Goal: Task Accomplishment & Management: Use online tool/utility

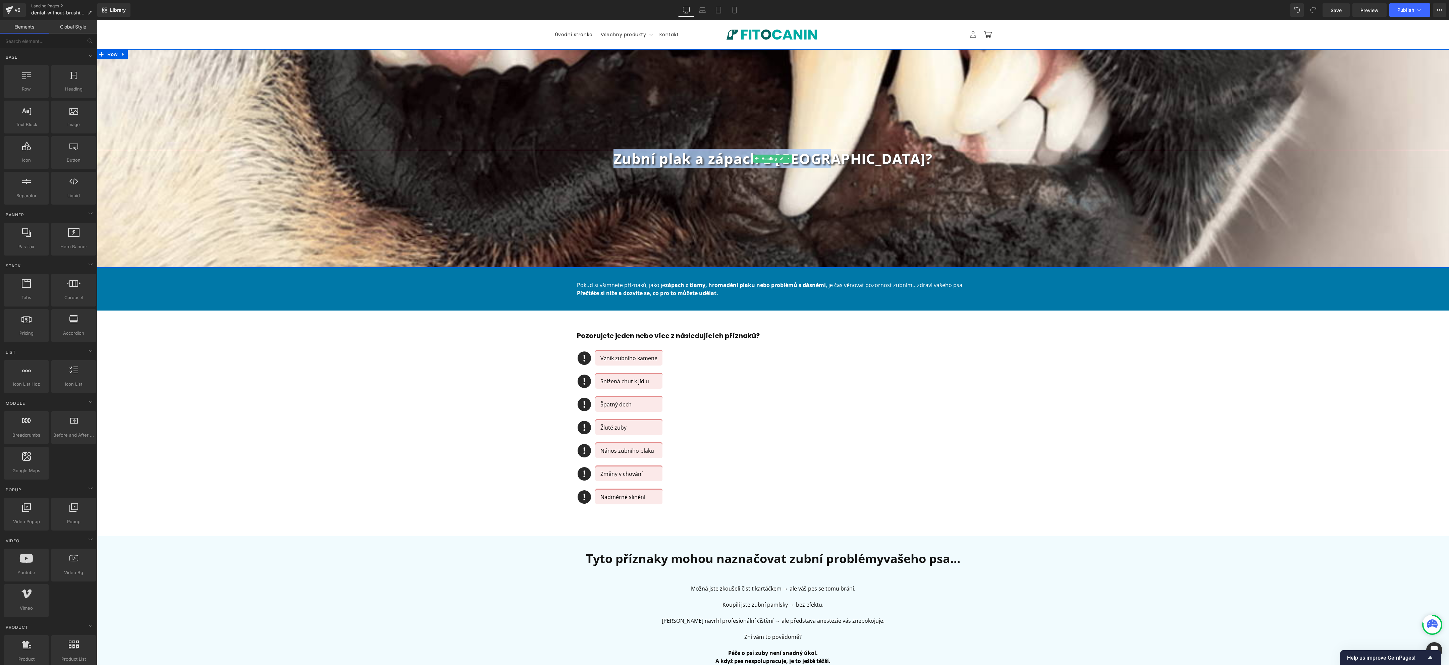
click at [722, 161] on b "Zubní plak a zápach z [GEOGRAPHIC_DATA]?" at bounding box center [772, 158] width 319 height 19
click at [840, 366] on div "Icon Vznik zubního kamene Text Block Icon Snížená chuť k jídlu Text Block Icon …" at bounding box center [773, 432] width 392 height 162
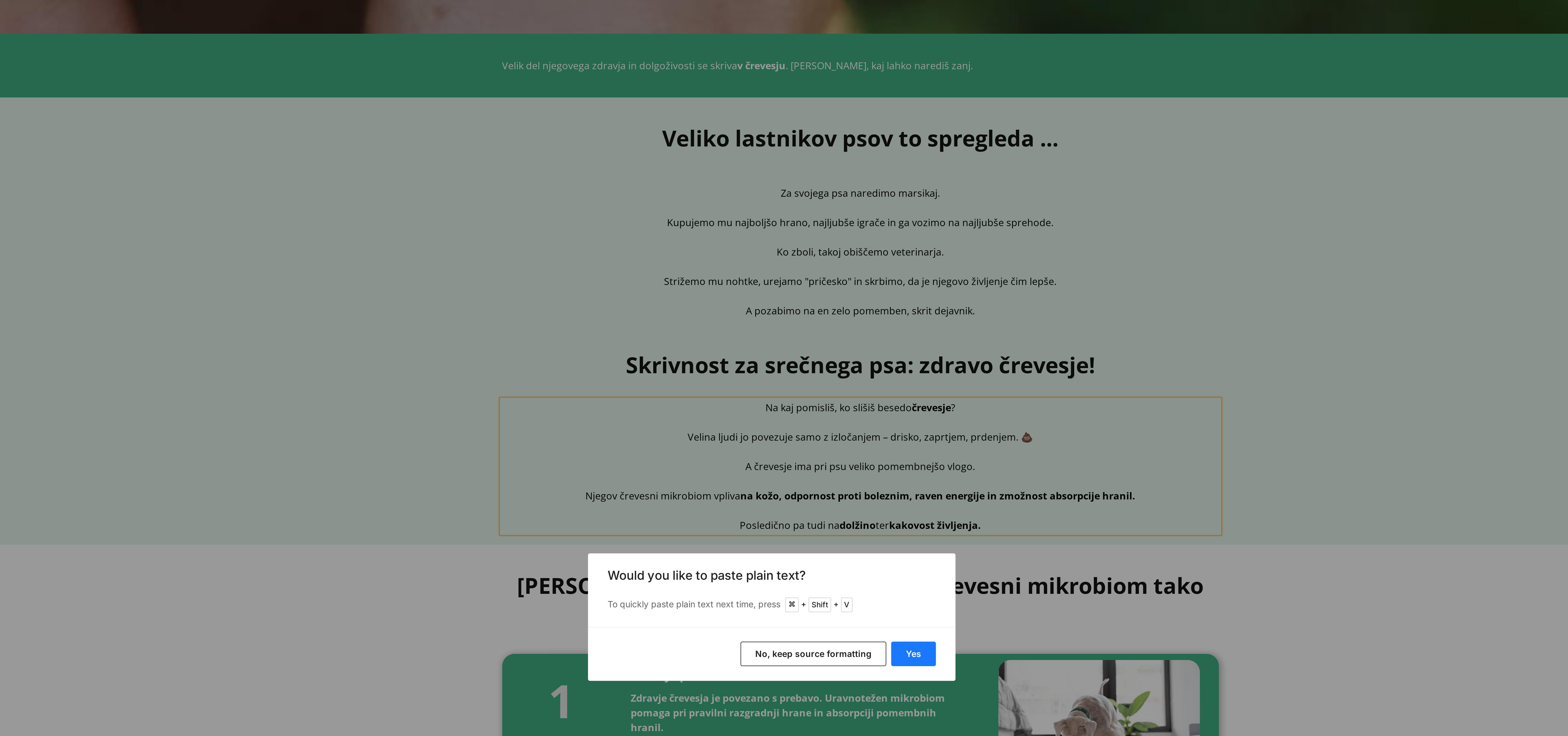
click at [832, 380] on button "Yes" at bounding box center [831, 380] width 15 height 8
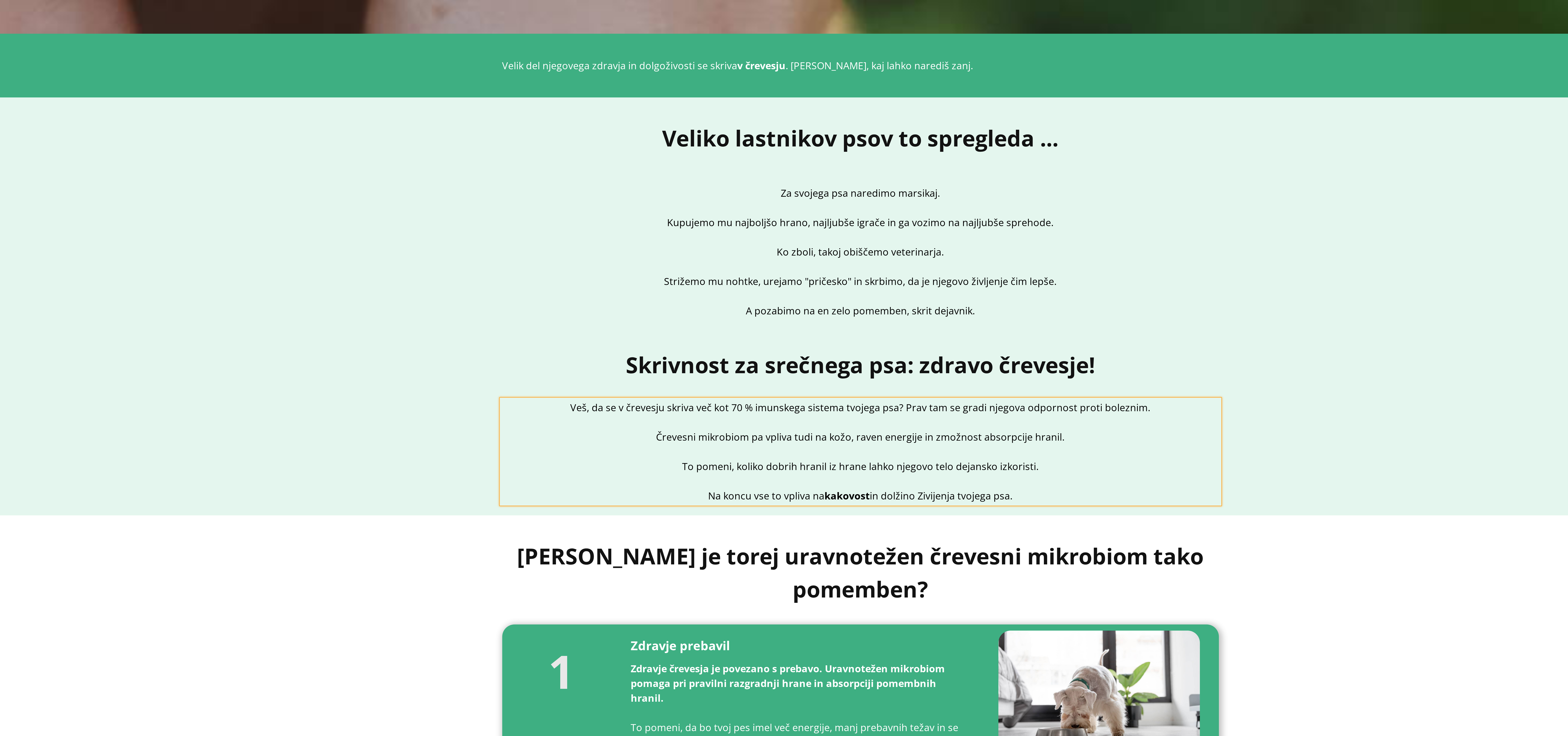
drag, startPoint x: -646, startPoint y: -136, endPoint x: -598, endPoint y: -138, distance: 48.0
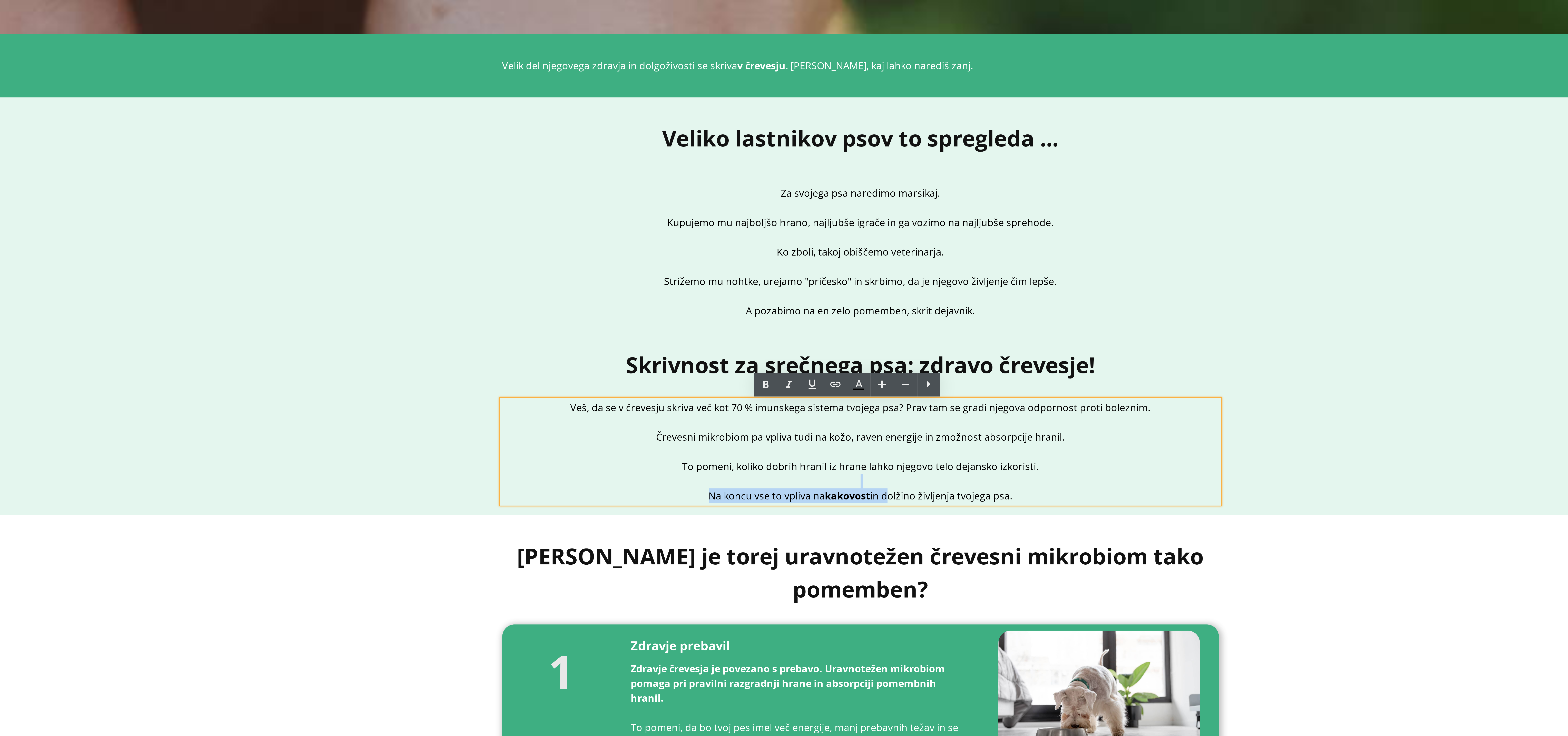
drag, startPoint x: -599, startPoint y: -136, endPoint x: -645, endPoint y: -136, distance: 46.0
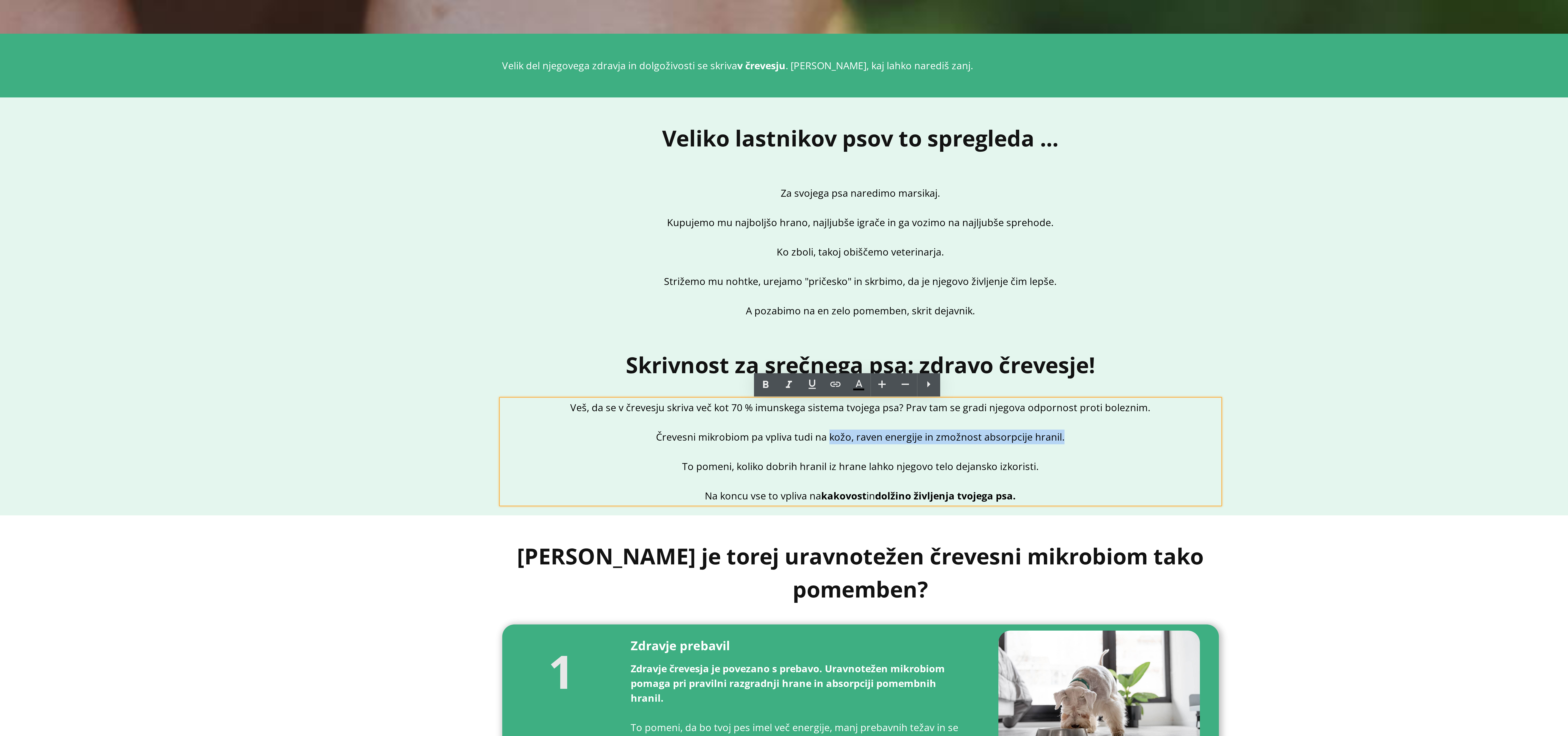
drag, startPoint x: -663, startPoint y: -155, endPoint x: -576, endPoint y: -155, distance: 87.0
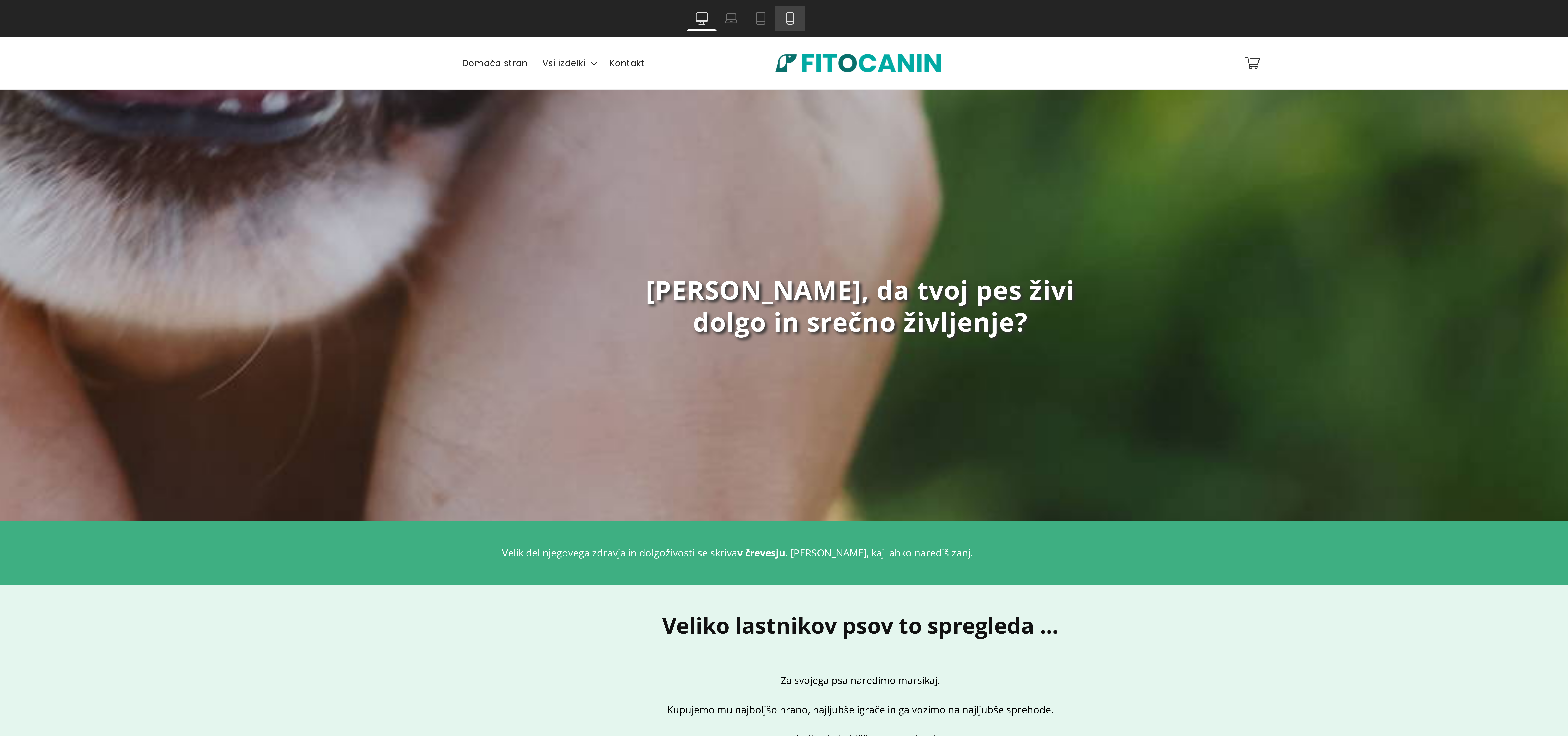
click at [790, 6] on icon at bounding box center [790, 6] width 4 height 4
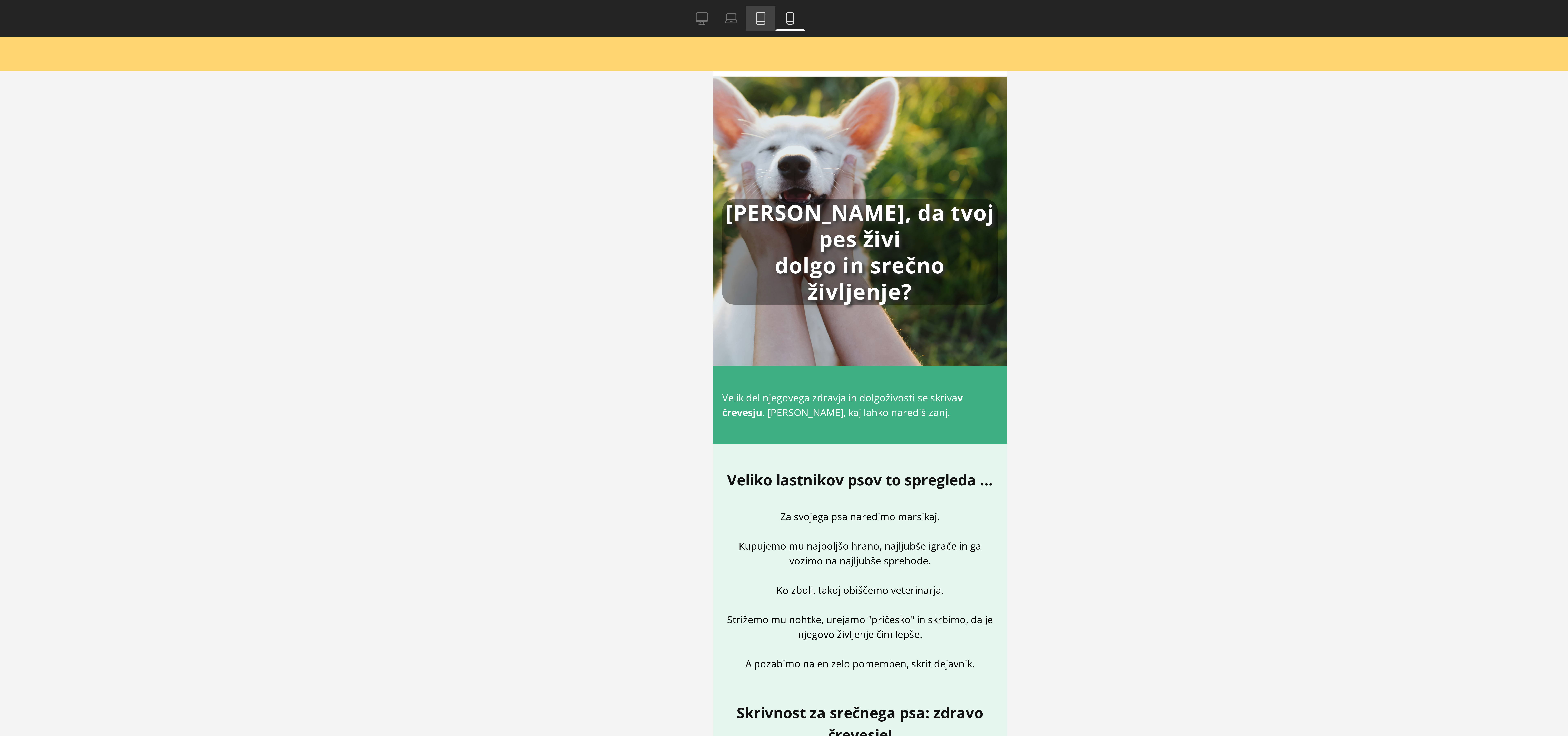
click at [780, 7] on icon at bounding box center [780, 7] width 3 height 0
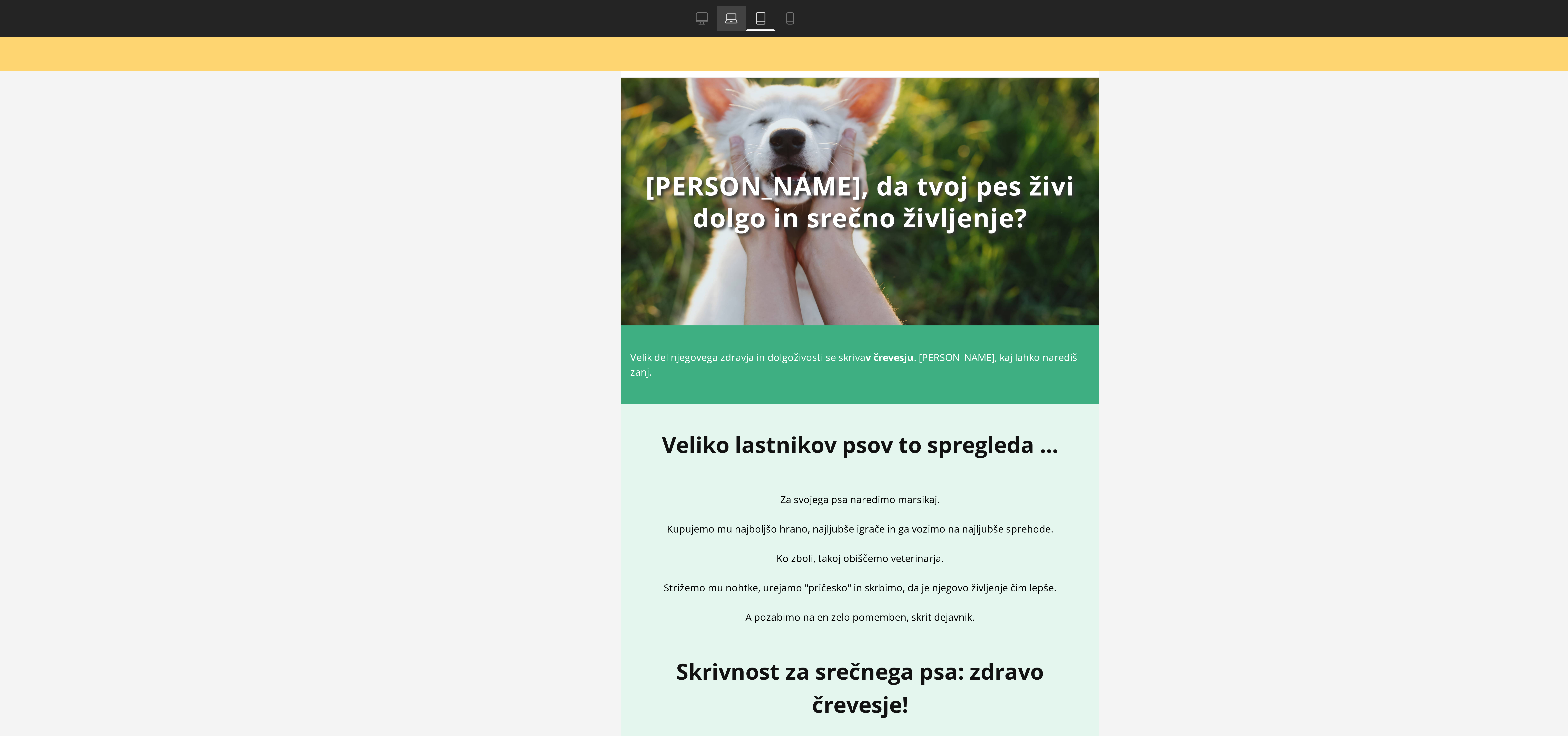
click at [772, 7] on icon at bounding box center [771, 6] width 4 height 4
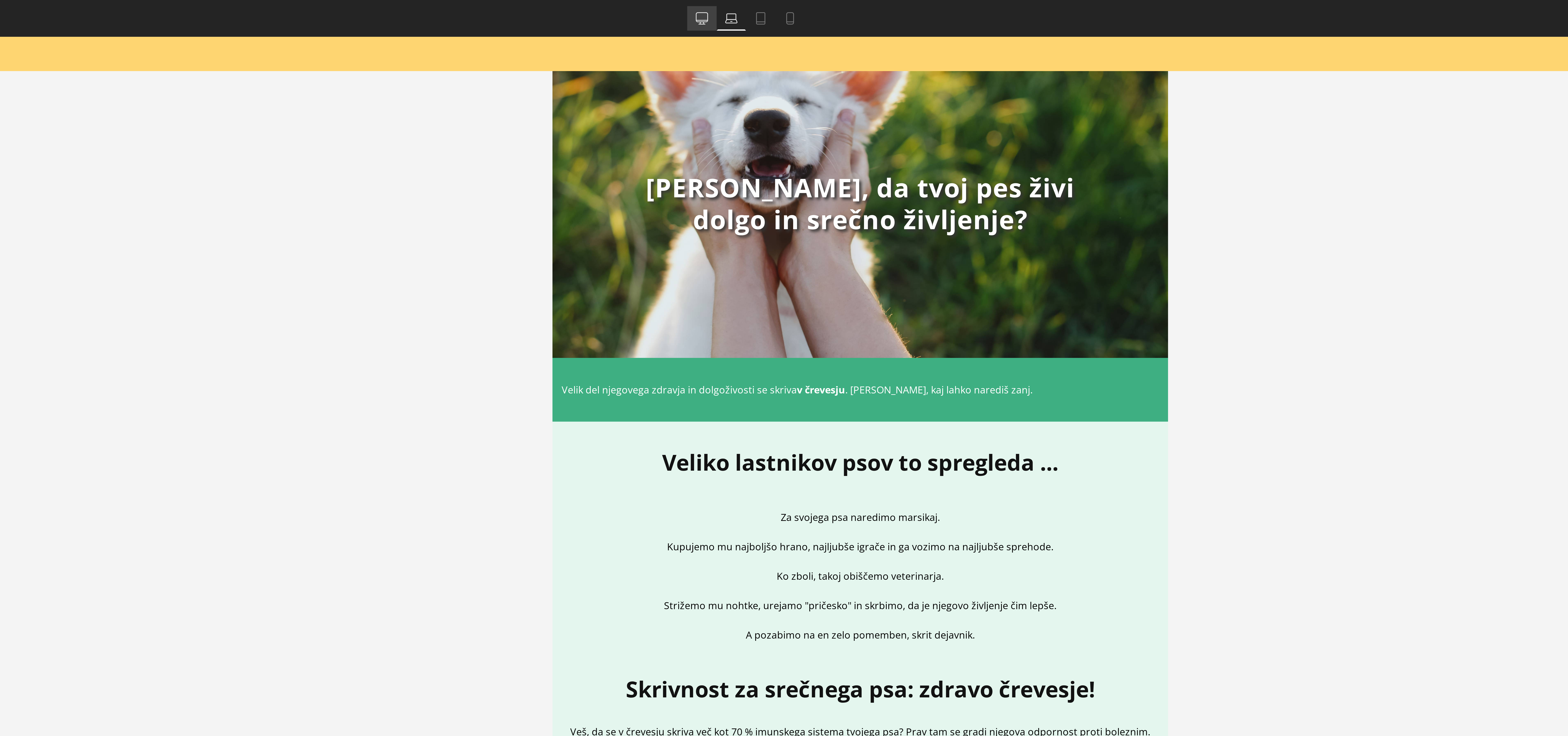
click at [763, 6] on link "Desktop" at bounding box center [761, 5] width 10 height 8
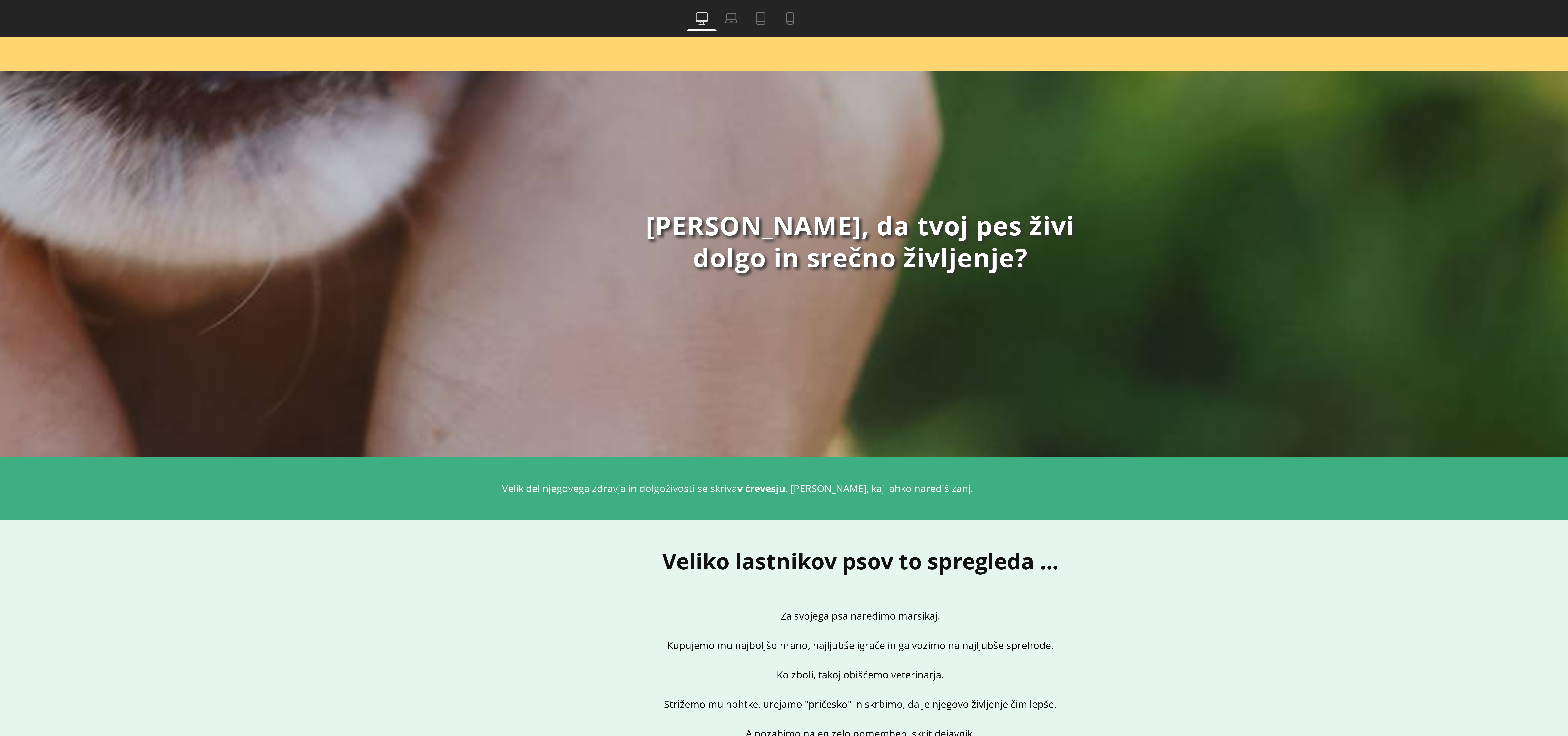
scroll to position [54, 0]
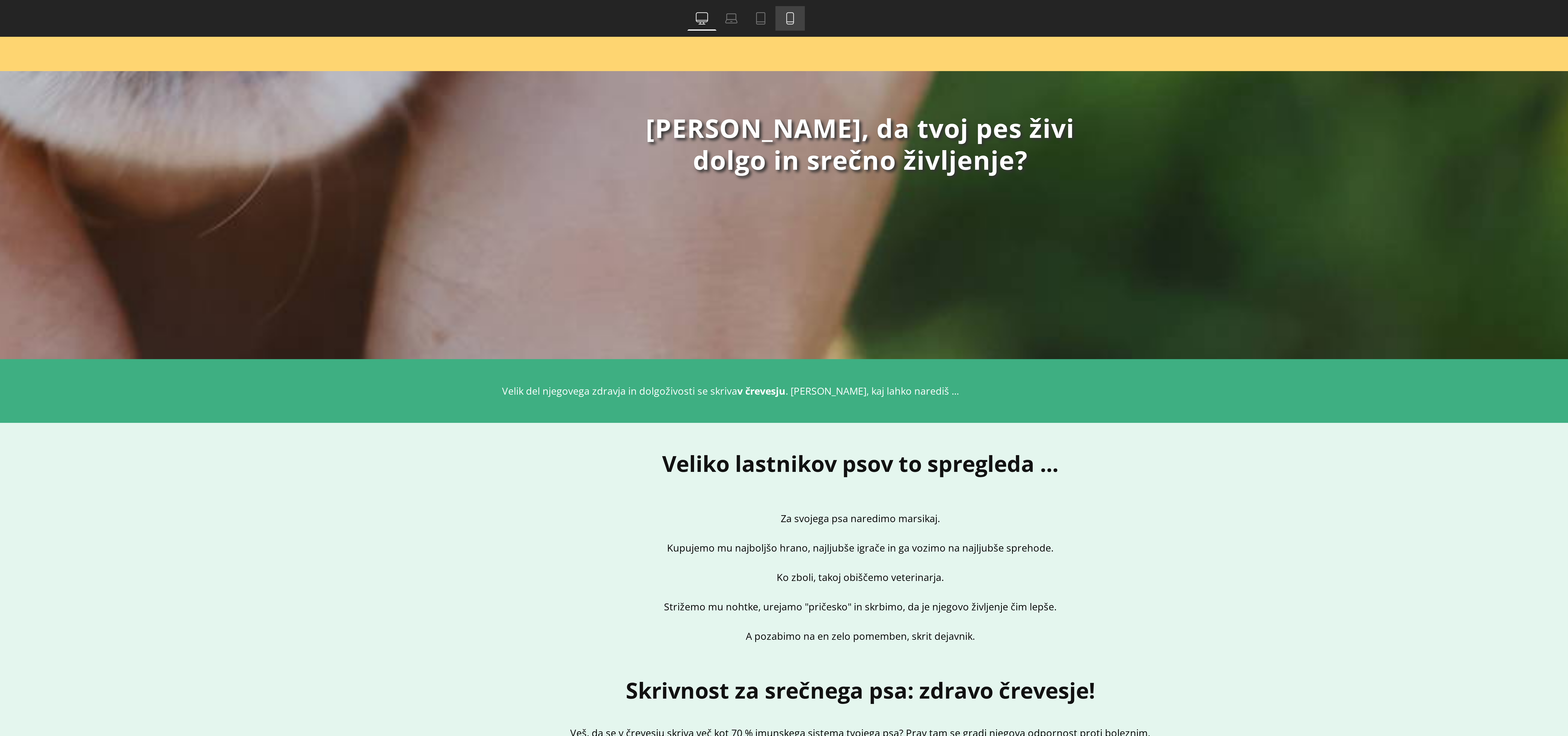
click at [791, 4] on icon at bounding box center [790, 6] width 2 height 4
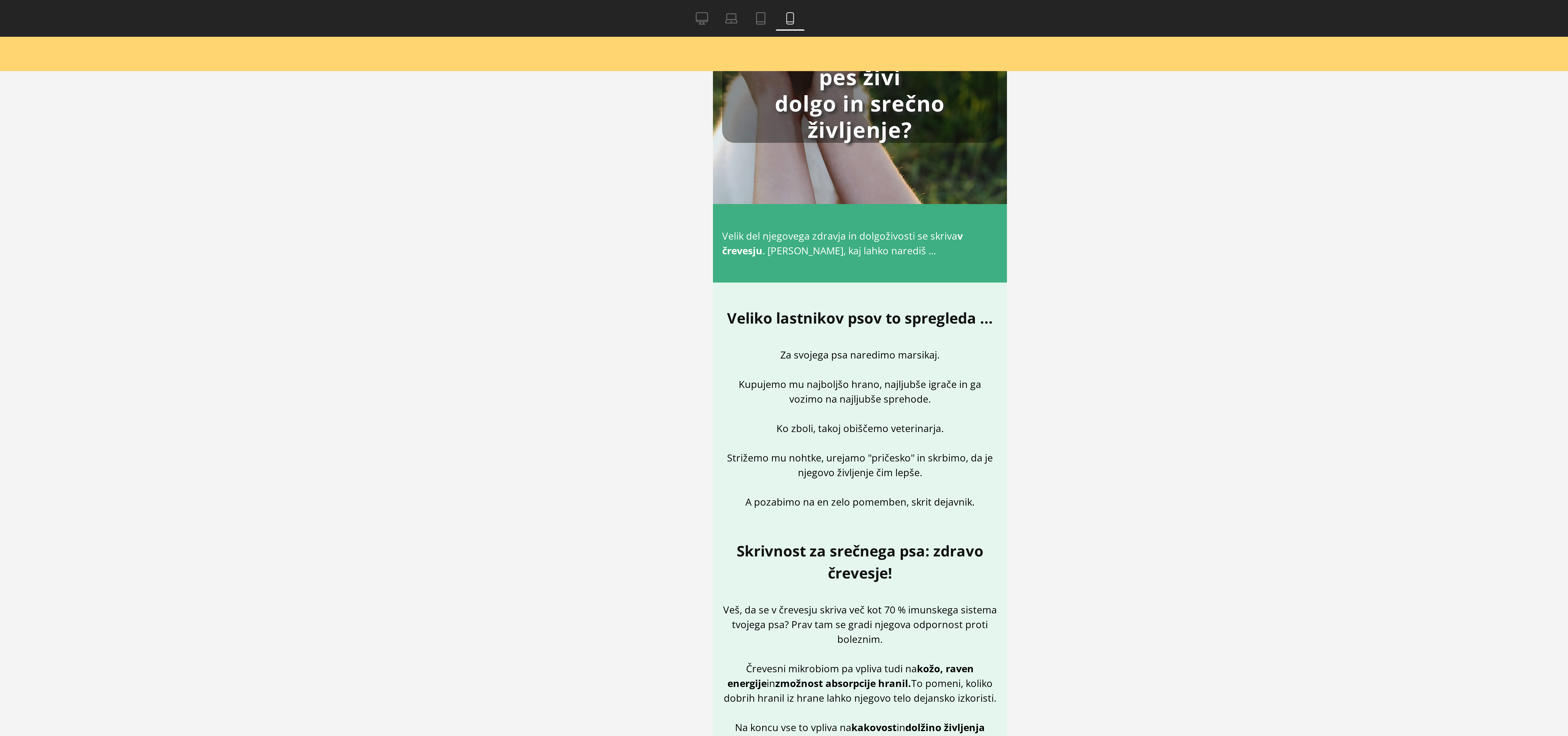
scroll to position [0, 0]
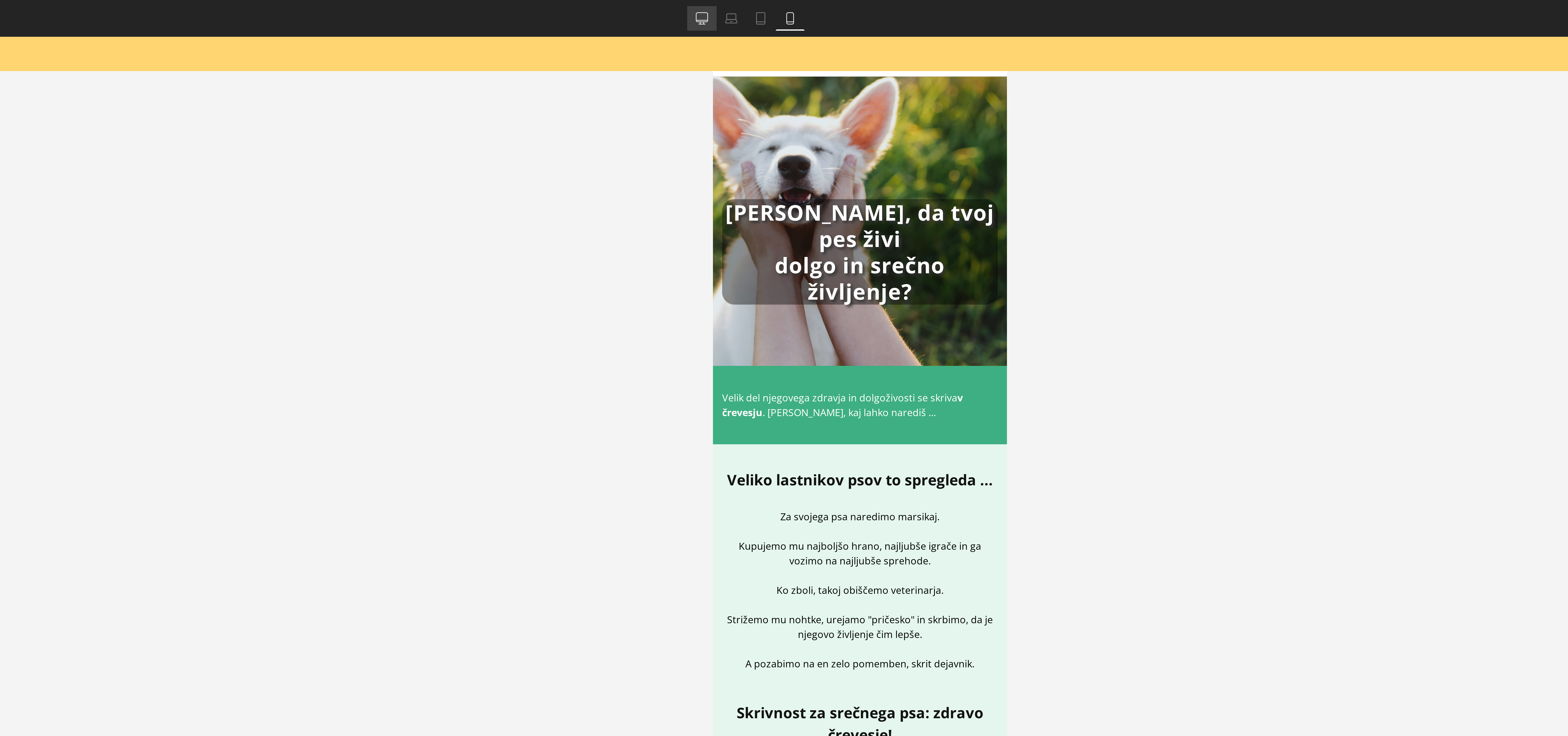
click at [760, 5] on icon at bounding box center [760, 6] width 4 height 4
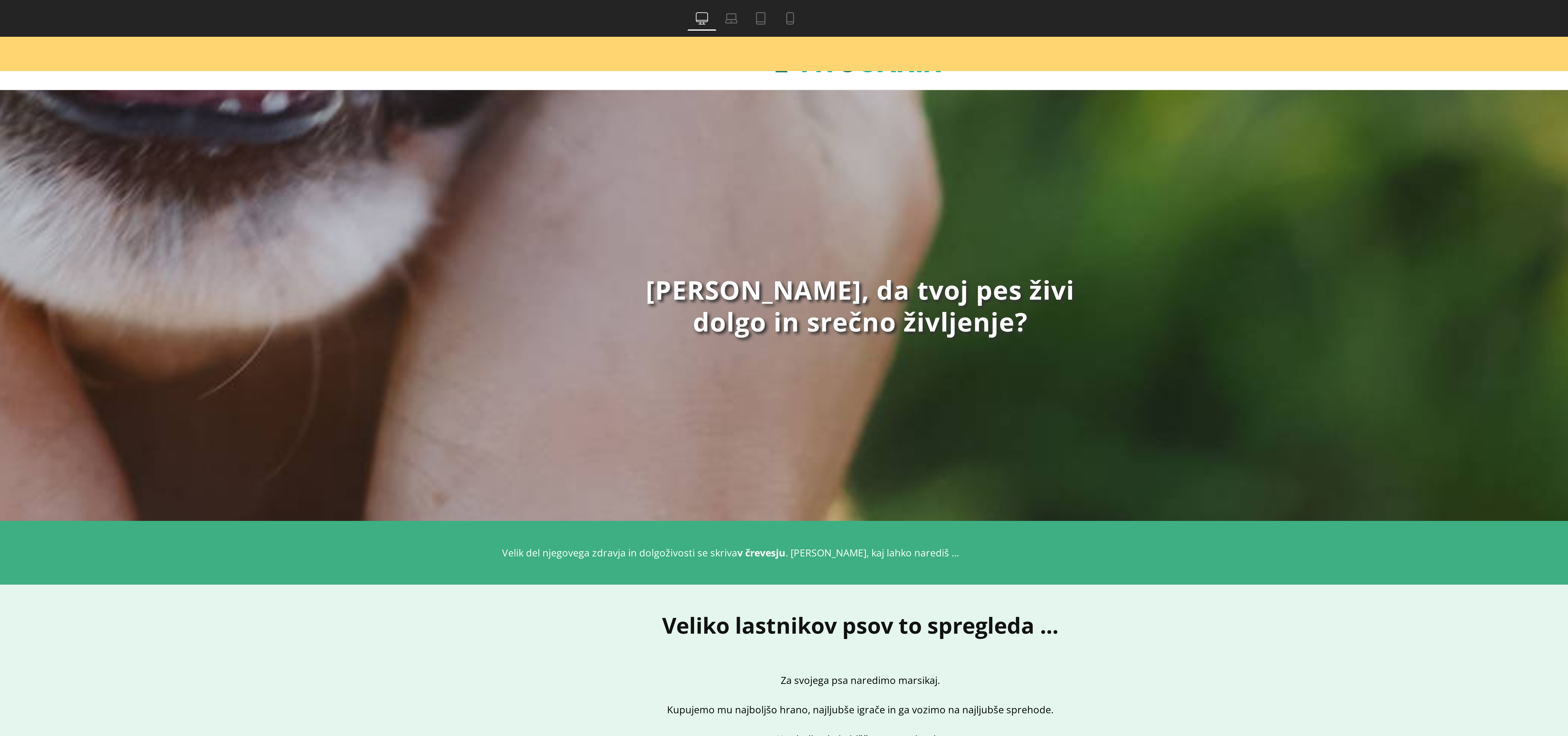
scroll to position [61, 0]
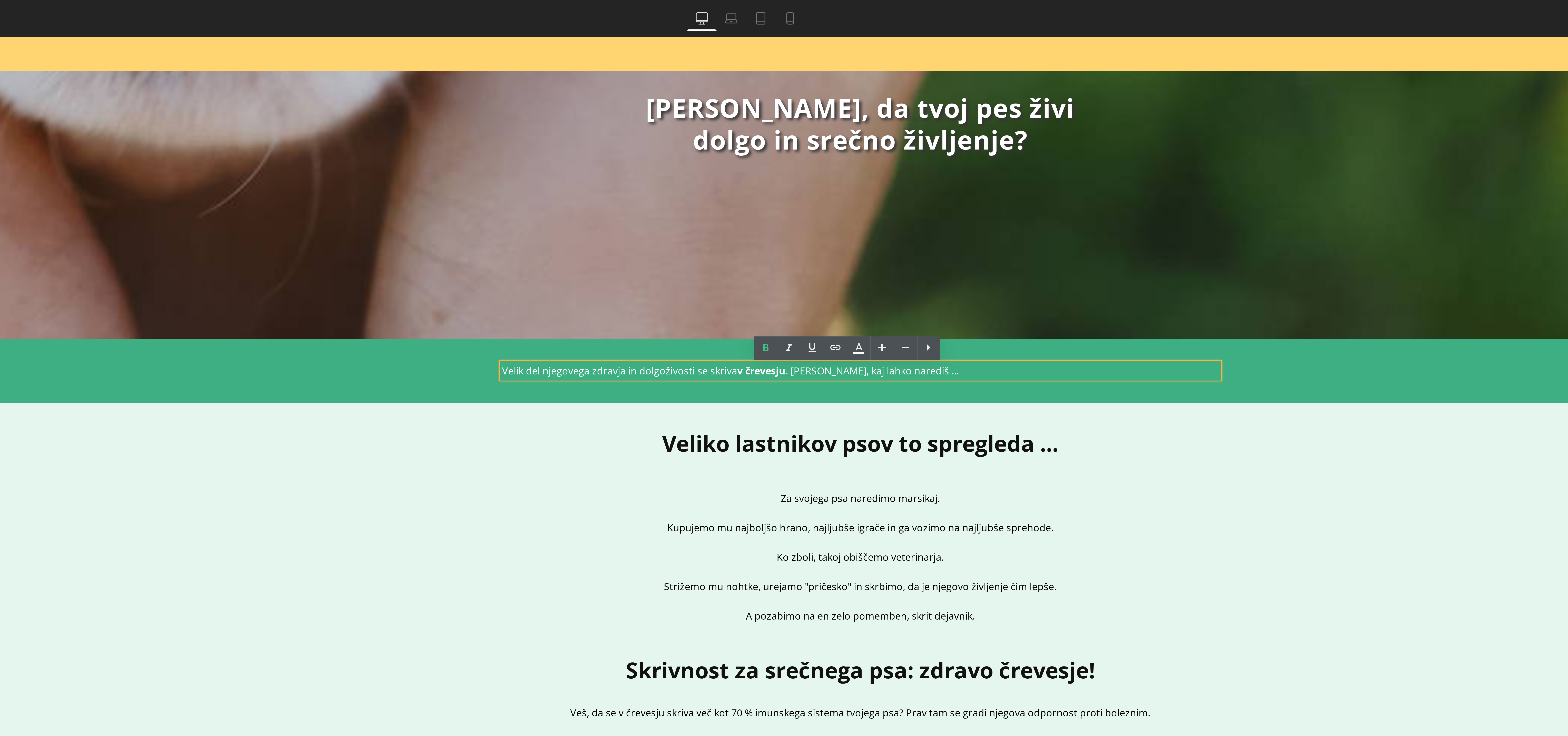
click at [783, 2] on link "Tablet" at bounding box center [780, 5] width 10 height 8
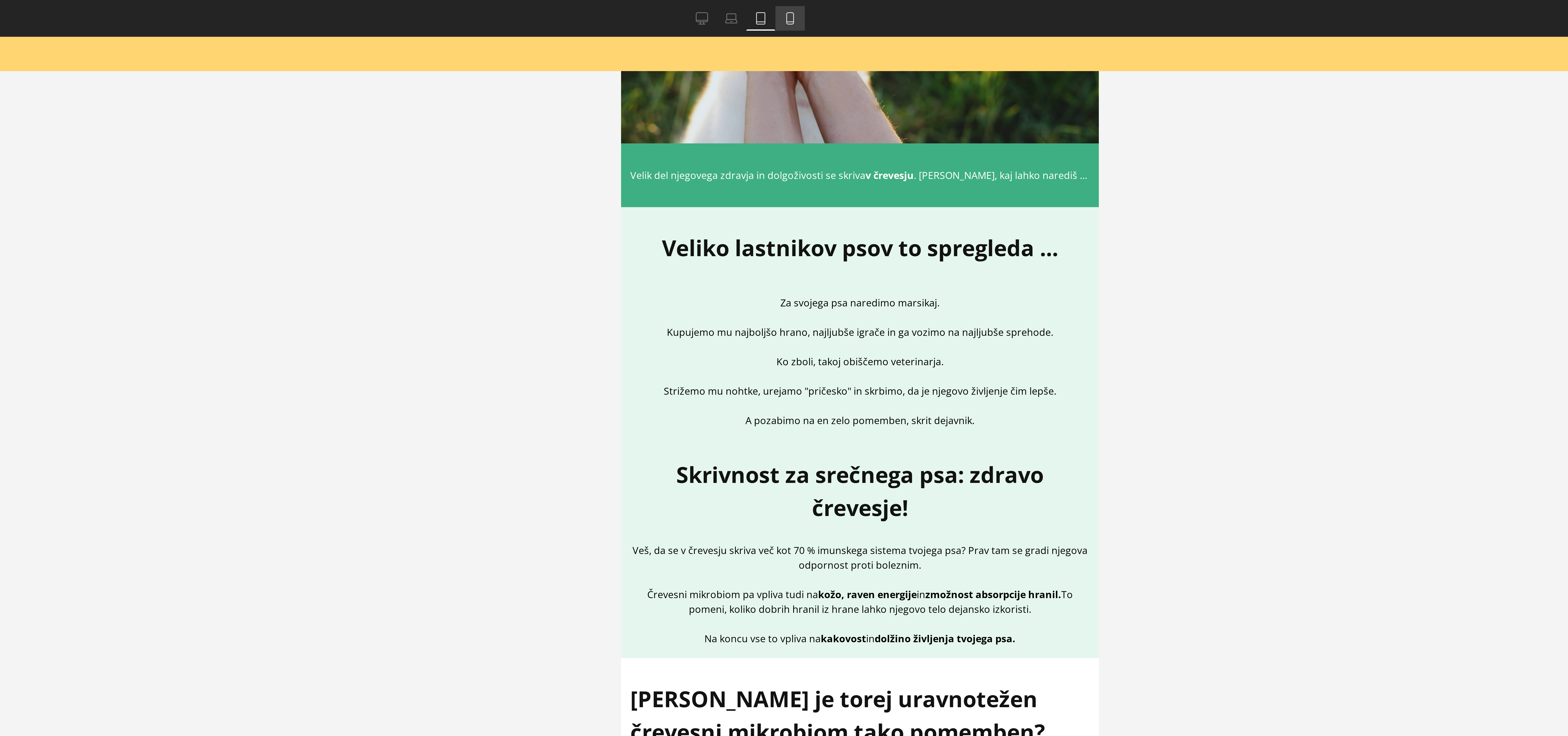
scroll to position [0, 0]
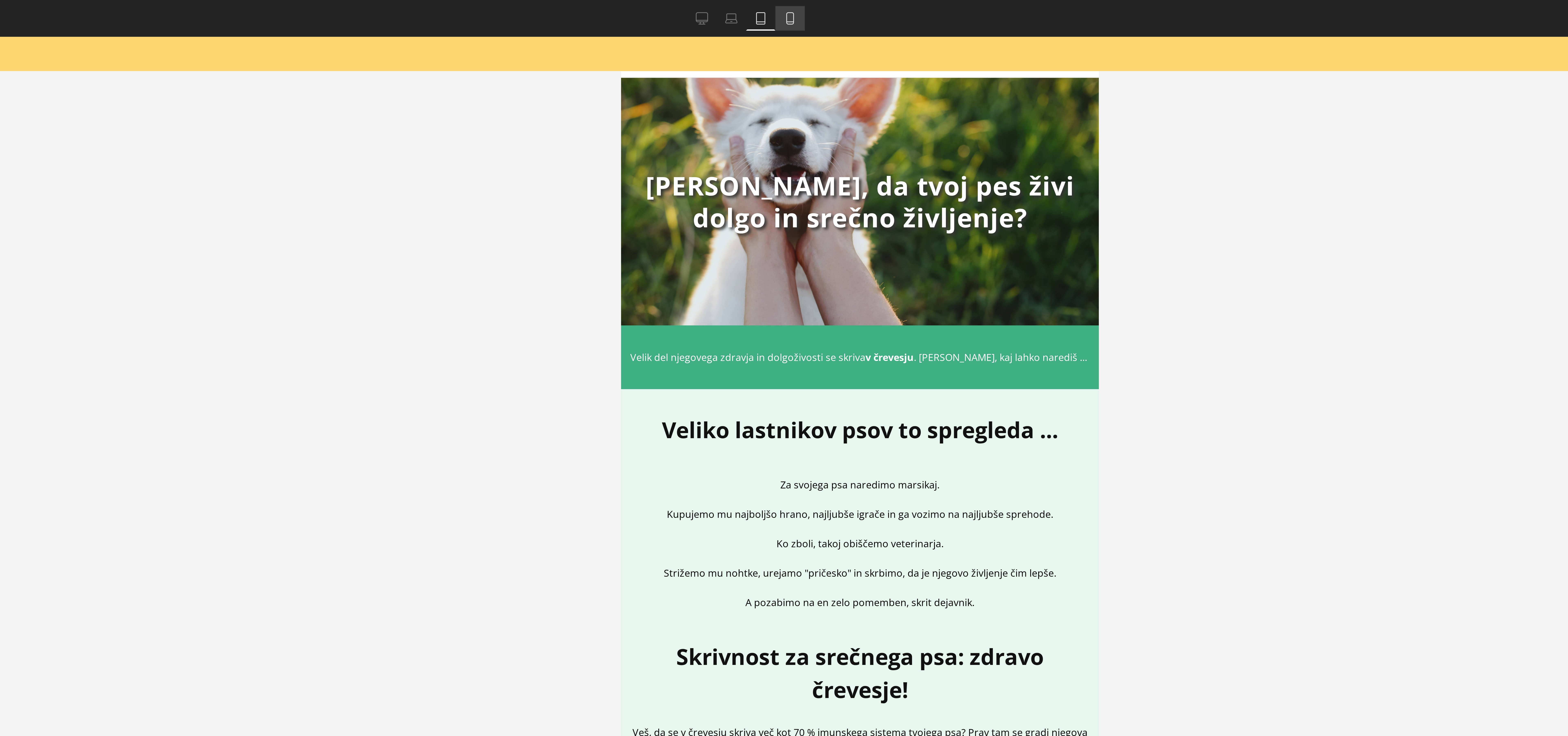
click at [791, 5] on icon at bounding box center [790, 6] width 4 height 4
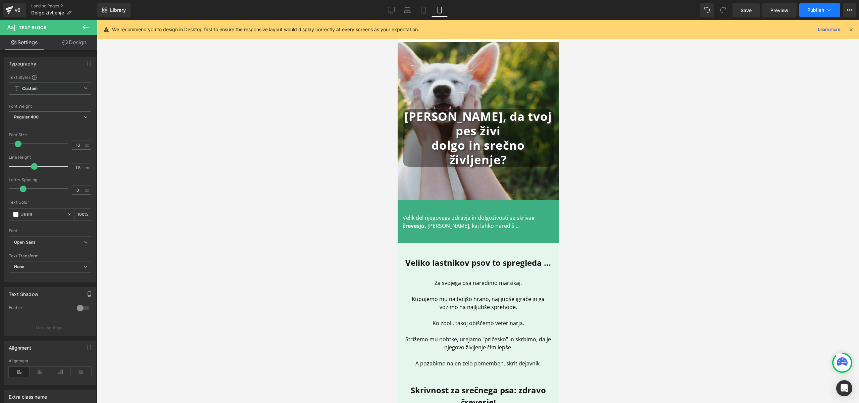
click at [808, 13] on button "Publish" at bounding box center [819, 9] width 41 height 13
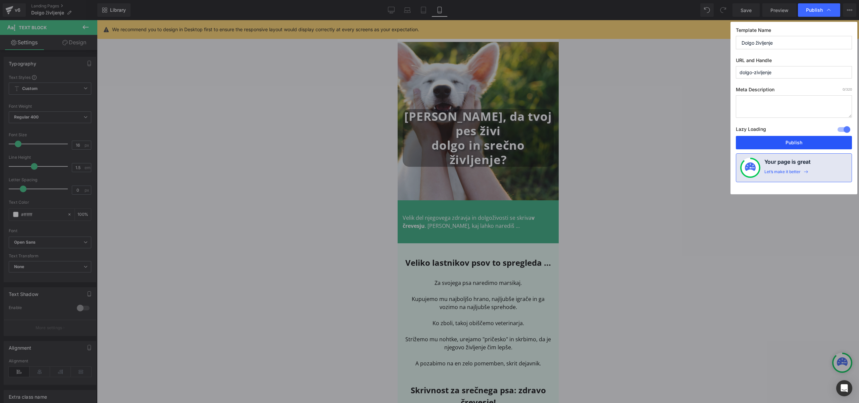
click at [781, 143] on button "Publish" at bounding box center [794, 142] width 116 height 13
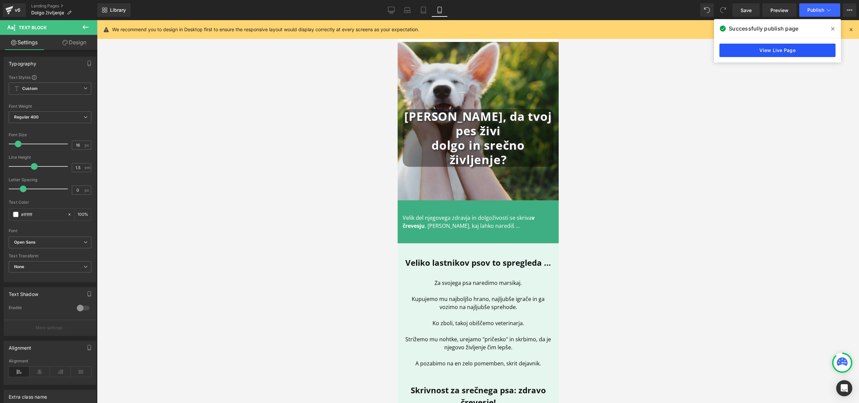
click at [768, 53] on link "View Live Page" at bounding box center [777, 50] width 116 height 13
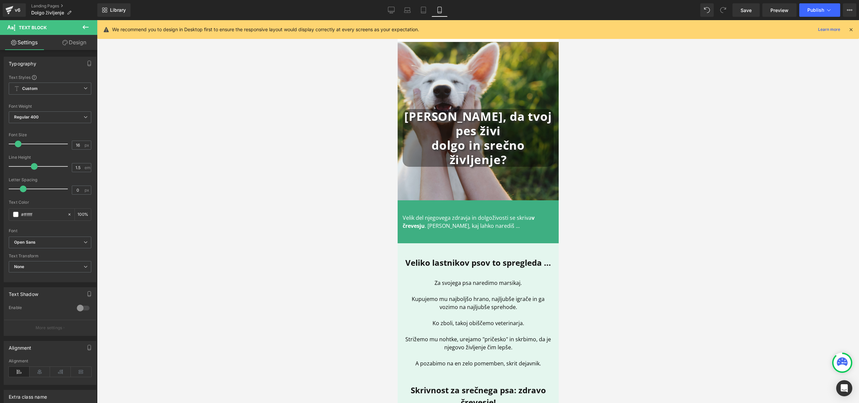
click at [441, 7] on icon at bounding box center [439, 10] width 7 height 7
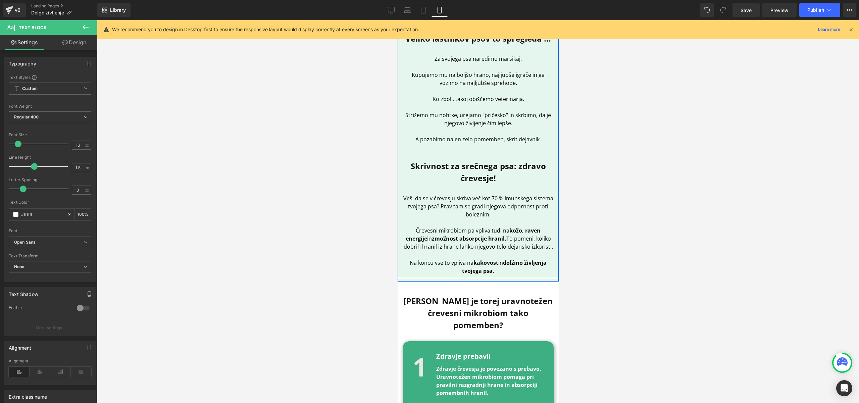
scroll to position [224, 0]
click at [393, 14] on link "Desktop" at bounding box center [391, 9] width 16 height 13
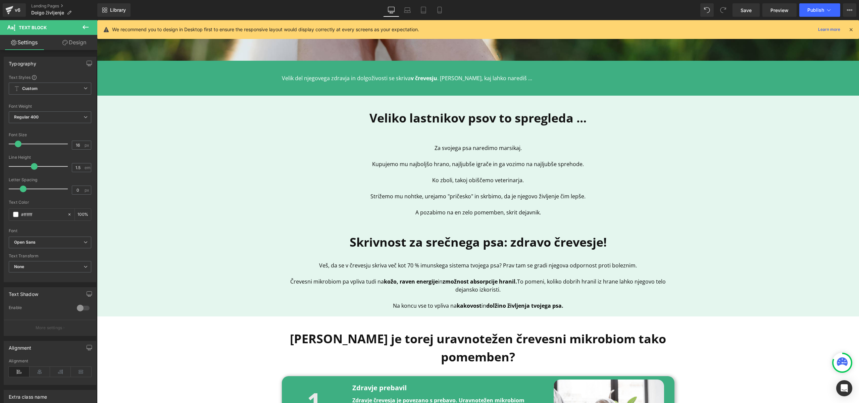
scroll to position [150, 0]
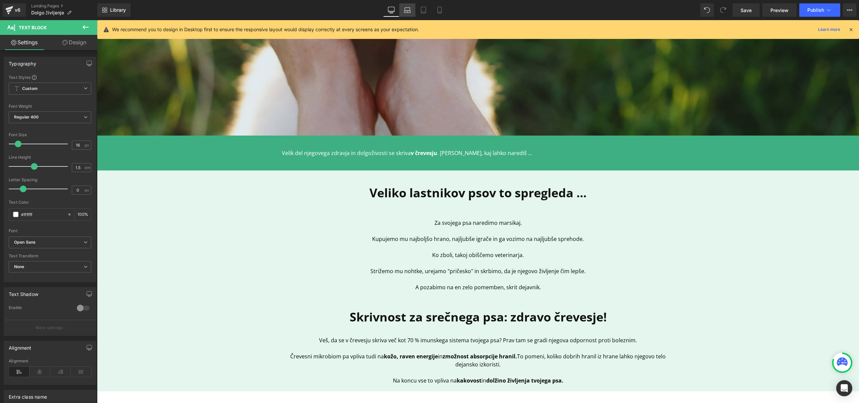
click at [407, 8] on icon at bounding box center [407, 10] width 7 height 7
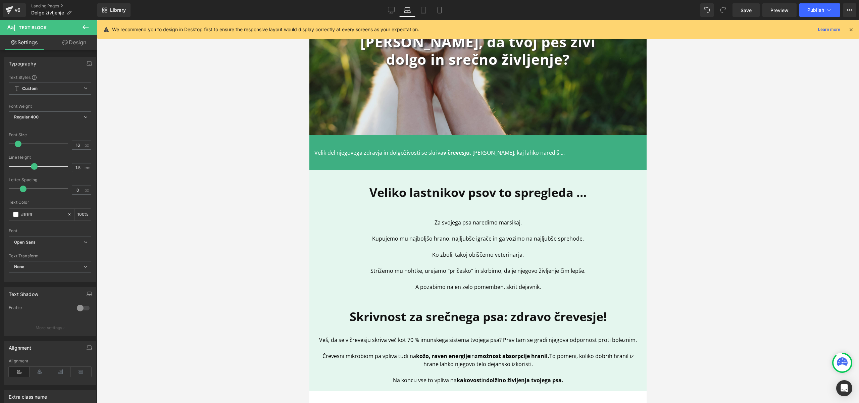
scroll to position [0, 0]
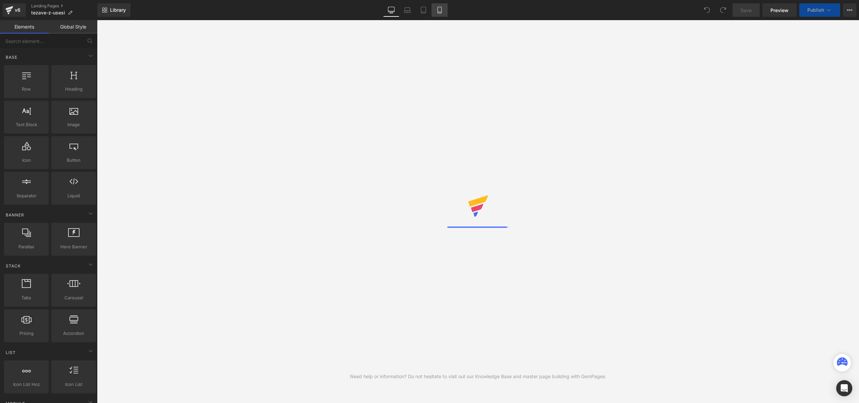
click at [437, 11] on icon at bounding box center [439, 10] width 7 height 7
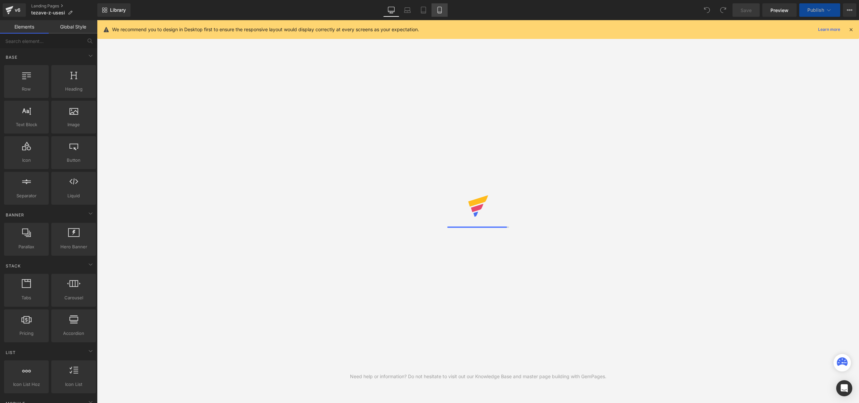
drag, startPoint x: 445, startPoint y: 11, endPoint x: 439, endPoint y: 12, distance: 6.4
click at [445, 11] on link "Mobile" at bounding box center [439, 9] width 16 height 13
click at [439, 12] on icon at bounding box center [439, 12] width 4 height 0
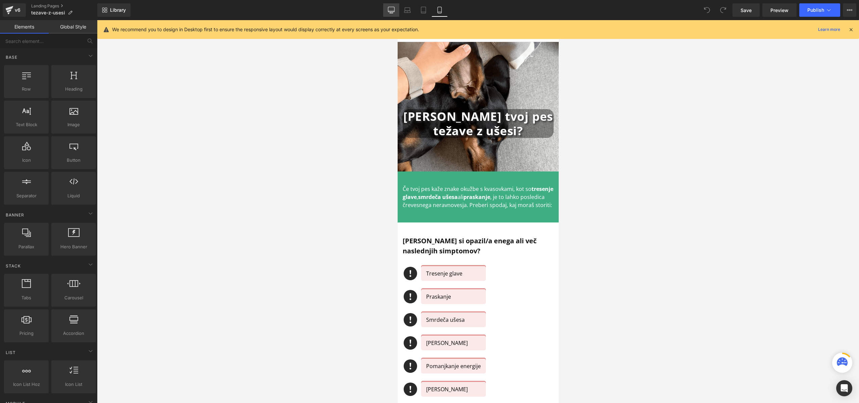
click at [390, 11] on icon at bounding box center [391, 10] width 7 height 7
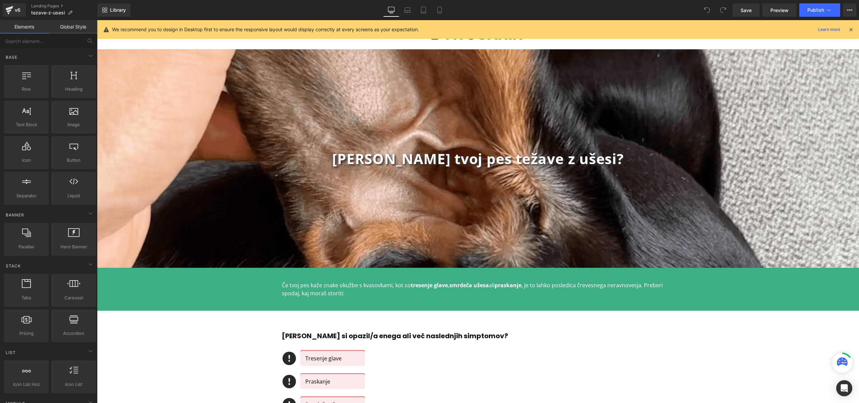
scroll to position [29, 0]
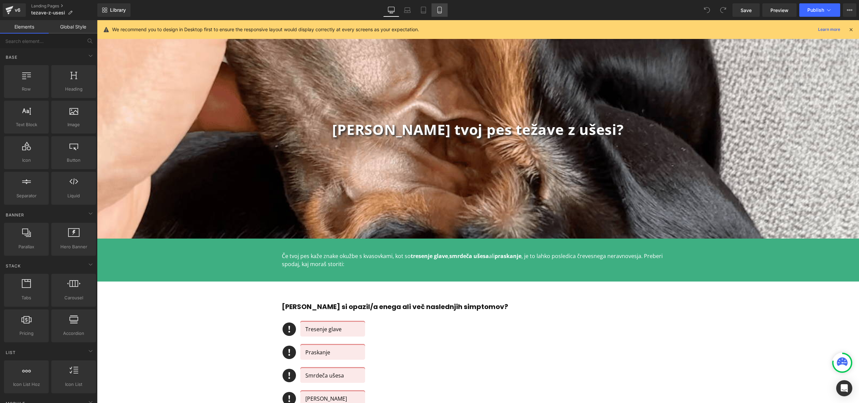
click at [444, 8] on link "Mobile" at bounding box center [439, 9] width 16 height 13
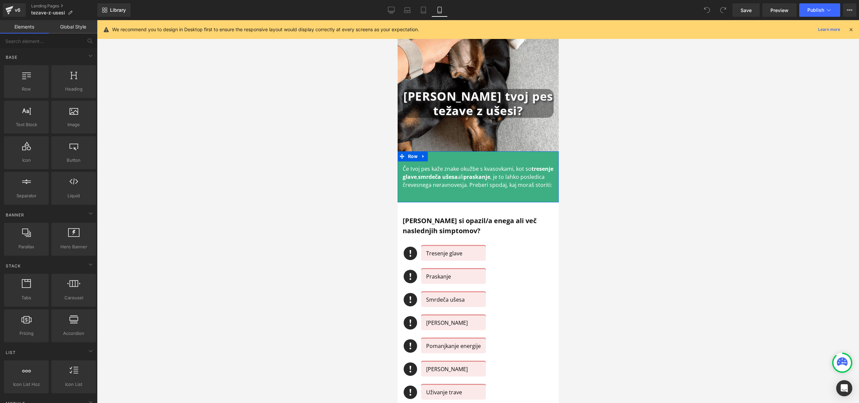
scroll to position [0, 0]
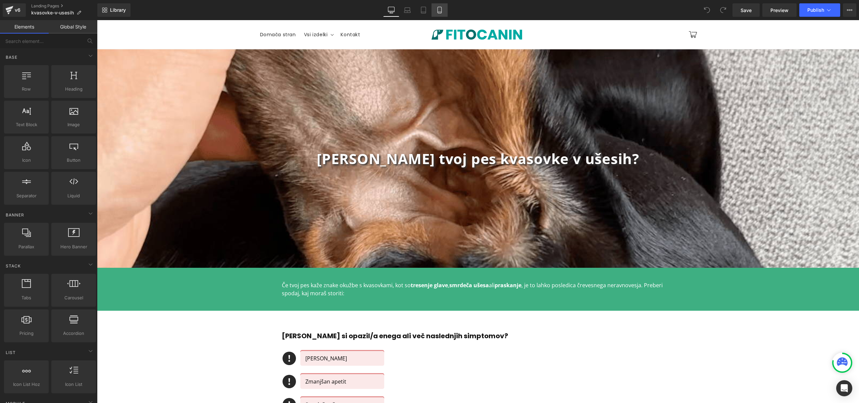
click at [440, 9] on icon at bounding box center [439, 10] width 7 height 7
